Goal: Information Seeking & Learning: Compare options

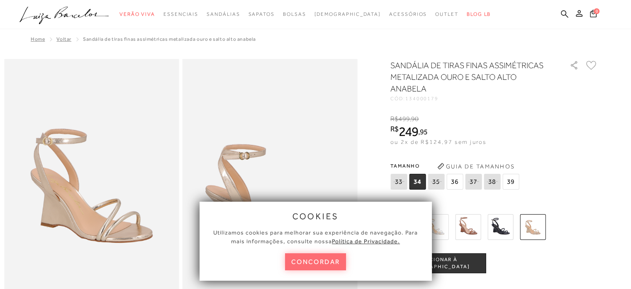
click at [312, 263] on button "concordar" at bounding box center [315, 261] width 61 height 17
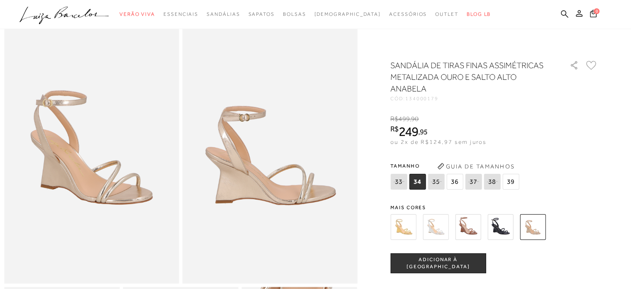
scroll to position [42, 0]
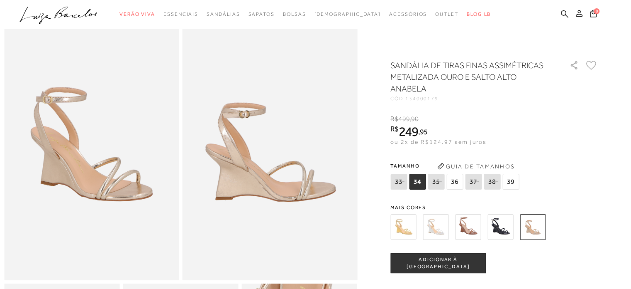
click at [440, 182] on icon at bounding box center [436, 181] width 12 height 10
select select
click at [458, 181] on span "36" at bounding box center [455, 182] width 17 height 16
click at [423, 185] on span "34" at bounding box center [417, 182] width 17 height 16
click at [472, 167] on button "Guia de Tamanhos" at bounding box center [476, 165] width 83 height 13
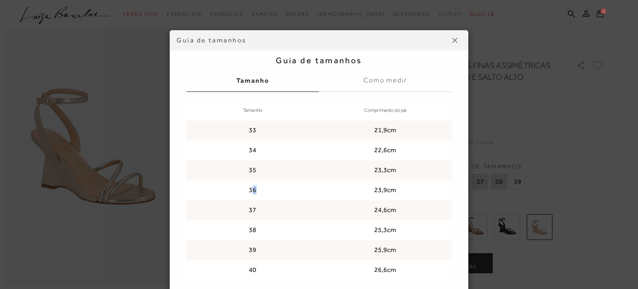
drag, startPoint x: 249, startPoint y: 190, endPoint x: 279, endPoint y: 192, distance: 29.5
click at [276, 192] on td "36" at bounding box center [252, 190] width 132 height 20
drag, startPoint x: 374, startPoint y: 188, endPoint x: 379, endPoint y: 188, distance: 5.9
click at [379, 188] on td "23,9cm" at bounding box center [385, 190] width 132 height 20
click at [391, 189] on td "23,9cm" at bounding box center [385, 190] width 132 height 20
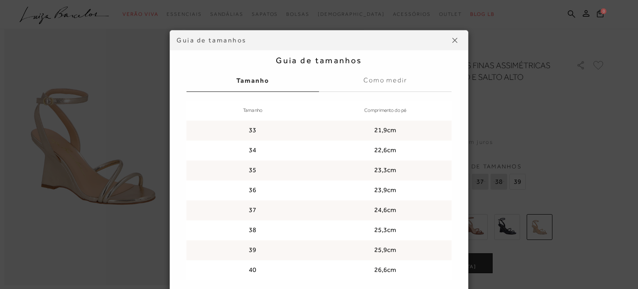
click at [452, 38] on img at bounding box center [454, 40] width 5 height 5
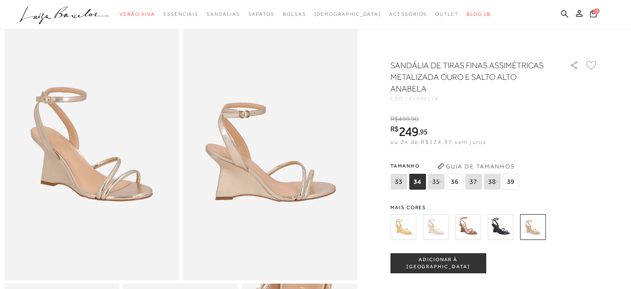
click at [500, 230] on img at bounding box center [501, 227] width 26 height 26
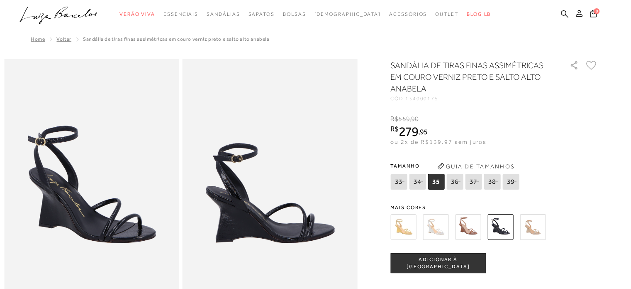
click at [472, 191] on div "33 34 35 36" at bounding box center [456, 183] width 131 height 18
click at [467, 216] on img at bounding box center [468, 227] width 26 height 26
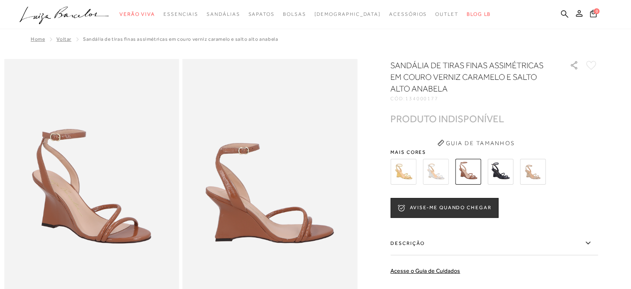
click at [449, 174] on img at bounding box center [436, 172] width 26 height 26
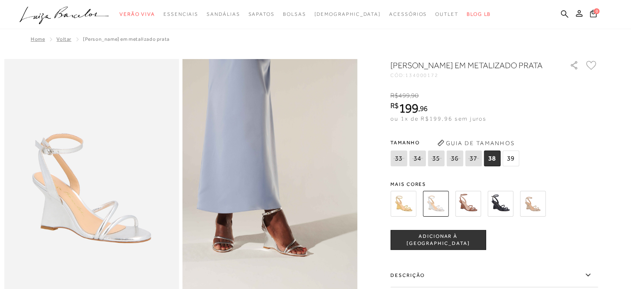
click at [413, 214] on img at bounding box center [404, 204] width 26 height 26
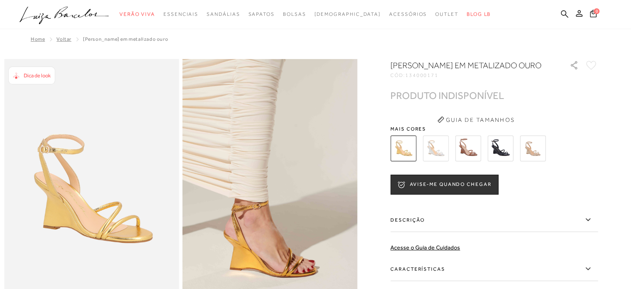
click at [508, 159] on img at bounding box center [501, 148] width 26 height 26
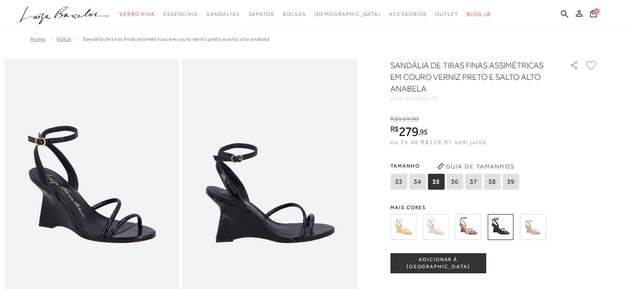
click at [442, 184] on span "35" at bounding box center [436, 182] width 17 height 16
click at [528, 224] on img at bounding box center [533, 227] width 26 height 26
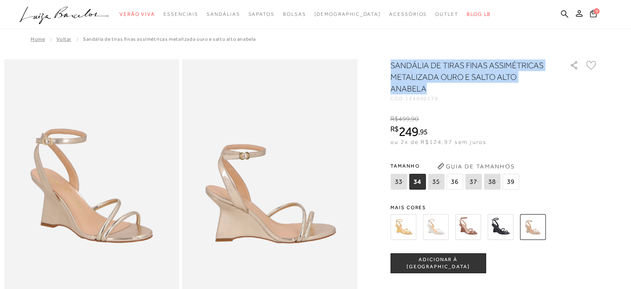
drag, startPoint x: 394, startPoint y: 63, endPoint x: 430, endPoint y: 89, distance: 45.2
click at [430, 89] on h1 "SANDÁLIA DE TIRAS FINAS ASSIMÉTRICAS METALIZADA OURO E SALTO ALTO ANABELA" at bounding box center [469, 76] width 156 height 35
copy h1 "SANDÁLIA DE TIRAS FINAS ASSIMÉTRICAS METALIZADA OURO E SALTO ALTO ANABELA"
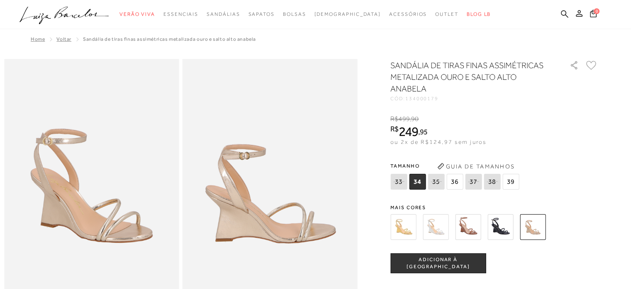
click at [436, 183] on icon at bounding box center [436, 181] width 12 height 10
